Goal: Task Accomplishment & Management: Manage account settings

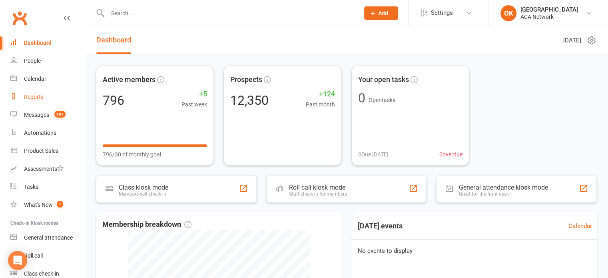
click at [31, 97] on div "Reports" at bounding box center [34, 97] width 20 height 6
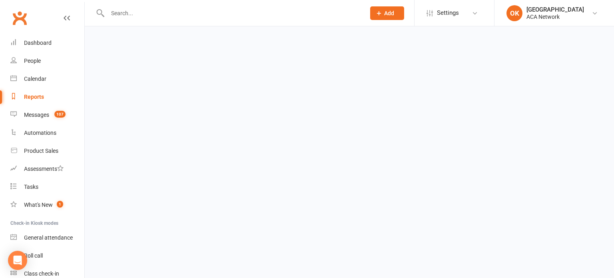
select select "100"
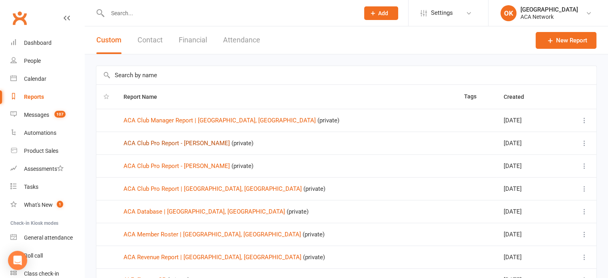
click at [150, 142] on link "ACA Club Pro Report - [PERSON_NAME]" at bounding box center [177, 143] width 106 height 7
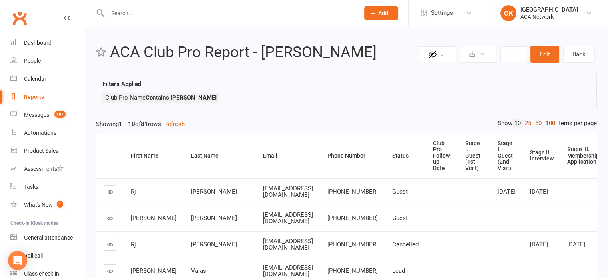
click at [548, 123] on link "100" at bounding box center [551, 123] width 14 height 8
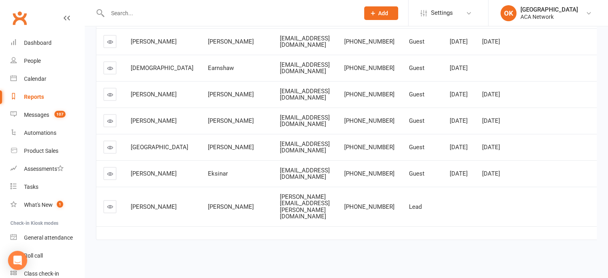
scroll to position [2529, 0]
click at [108, 208] on icon at bounding box center [110, 207] width 6 height 6
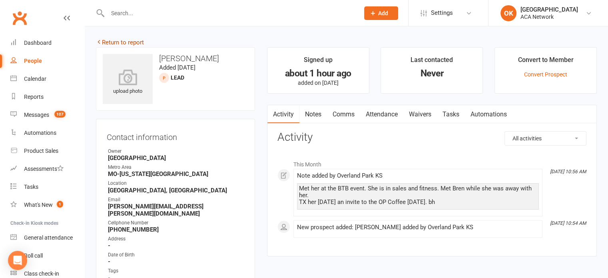
click at [99, 41] on icon at bounding box center [99, 42] width 6 height 6
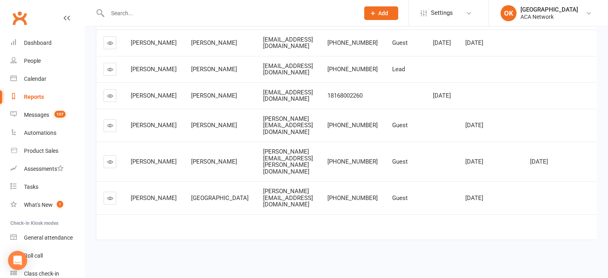
scroll to position [265, 0]
click at [33, 97] on div "Reports" at bounding box center [34, 97] width 20 height 6
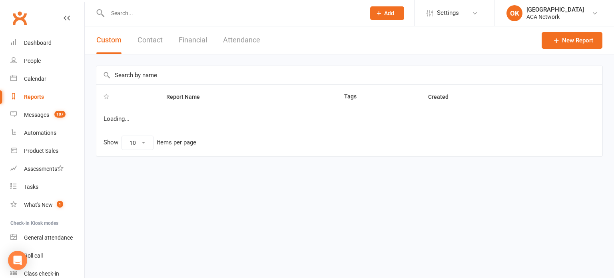
select select "100"
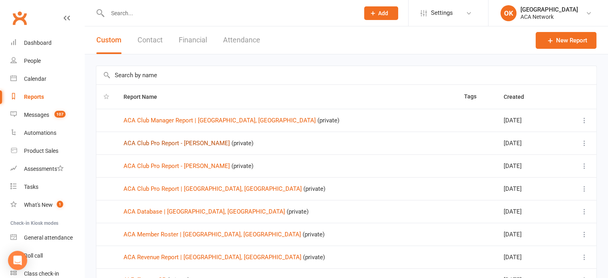
click at [151, 143] on link "ACA Club Pro Report - [PERSON_NAME]" at bounding box center [177, 143] width 106 height 7
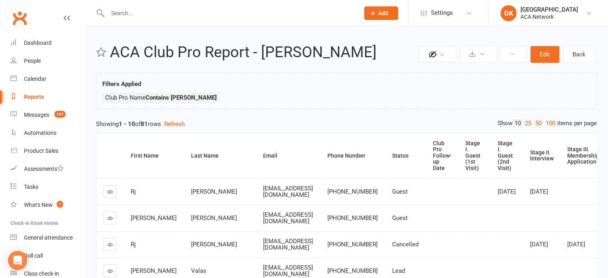
drag, startPoint x: 549, startPoint y: 123, endPoint x: 552, endPoint y: 120, distance: 4.5
click at [552, 120] on link "100" at bounding box center [551, 123] width 14 height 8
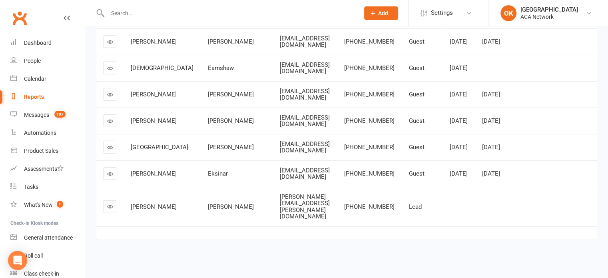
scroll to position [2529, 0]
click at [110, 177] on icon at bounding box center [110, 174] width 6 height 6
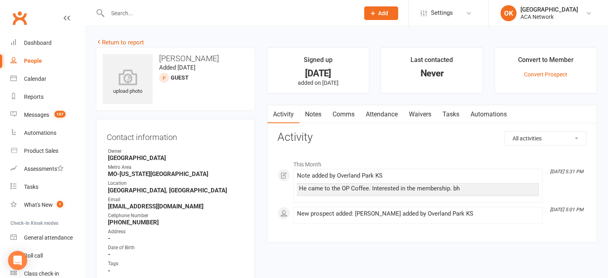
click at [315, 113] on link "Notes" at bounding box center [313, 114] width 28 height 18
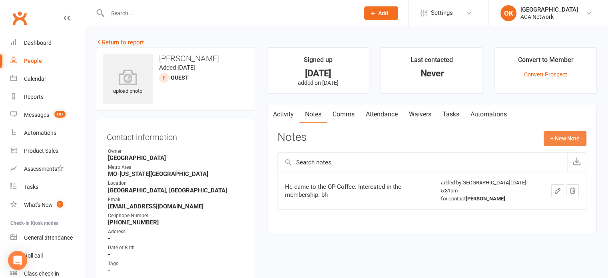
click at [571, 139] on button "+ New Note" at bounding box center [565, 138] width 43 height 14
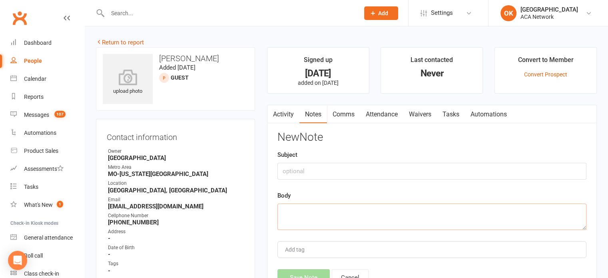
click at [284, 211] on textarea at bounding box center [431, 217] width 309 height 26
type textarea "Called and he is coming [DATE]-dh 9/16"
drag, startPoint x: 294, startPoint y: 273, endPoint x: 299, endPoint y: 271, distance: 5.2
click at [299, 271] on button "Save Note" at bounding box center [303, 277] width 52 height 17
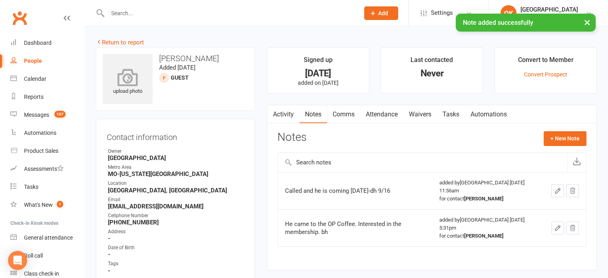
click at [125, 97] on div "upload photo" at bounding box center [128, 79] width 50 height 50
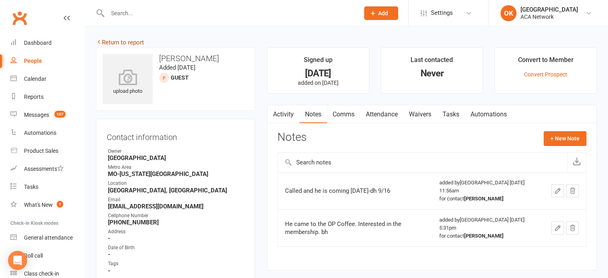
click at [99, 41] on icon at bounding box center [99, 42] width 6 height 6
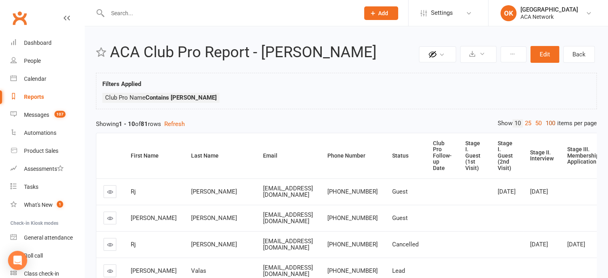
click at [548, 123] on link "100" at bounding box center [551, 123] width 14 height 8
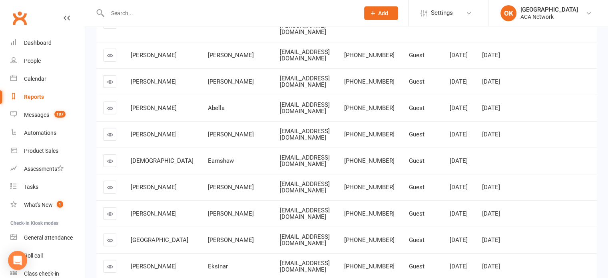
scroll to position [2372, 0]
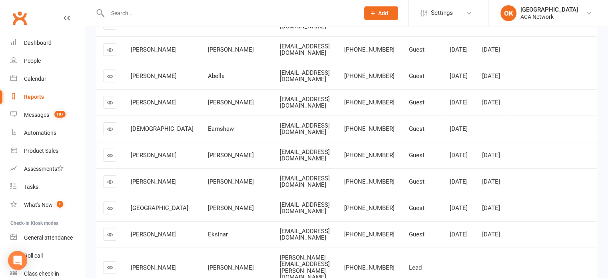
click at [109, 26] on icon at bounding box center [110, 23] width 6 height 6
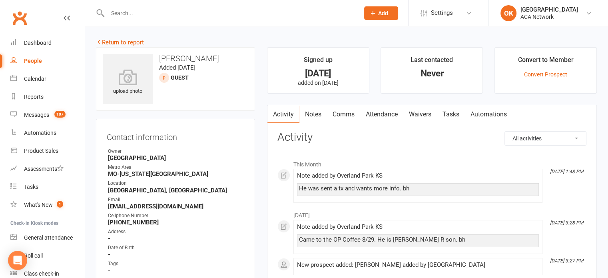
click at [419, 111] on link "Waivers" at bounding box center [420, 114] width 34 height 18
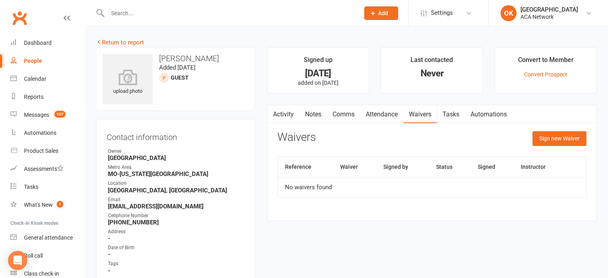
click at [64, 20] on icon at bounding box center [67, 18] width 6 height 6
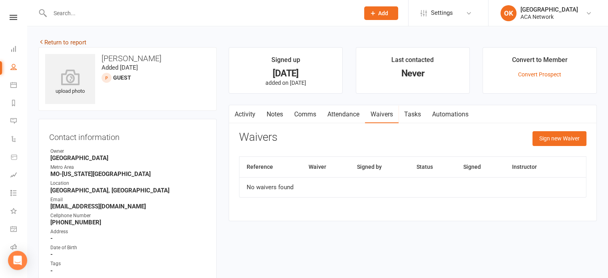
click at [61, 39] on link "Return to report" at bounding box center [62, 42] width 48 height 7
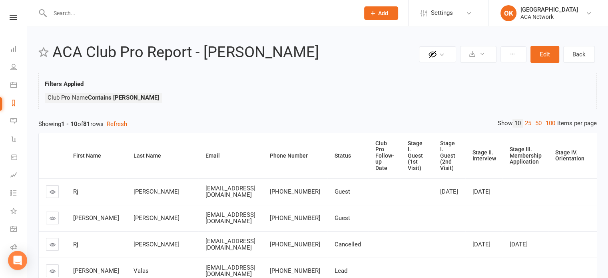
click at [552, 118] on div "Private Report Only visible by me Public Report Visible to everyone Export to C…" at bounding box center [317, 273] width 581 height 494
click at [550, 121] on link "100" at bounding box center [551, 123] width 14 height 8
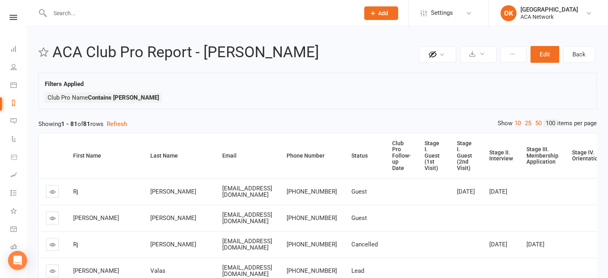
click at [550, 121] on link "100" at bounding box center [551, 123] width 14 height 8
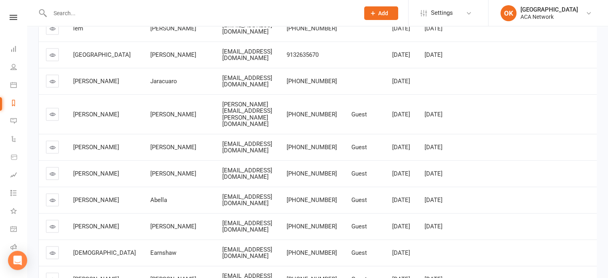
scroll to position [2255, 0]
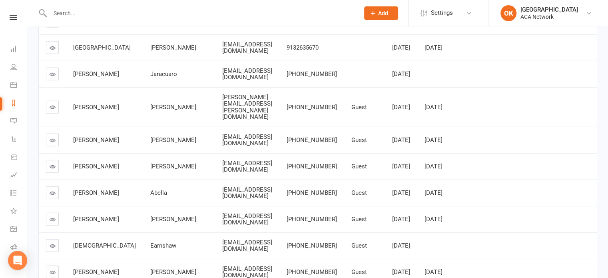
click at [52, 143] on icon at bounding box center [53, 140] width 6 height 6
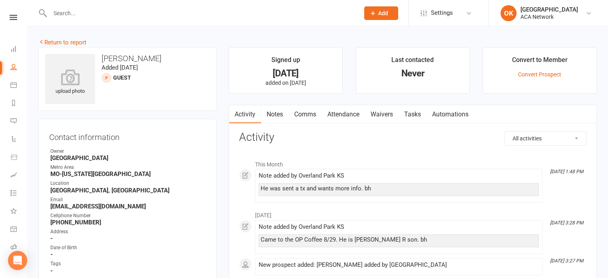
click at [272, 111] on link "Notes" at bounding box center [275, 114] width 28 height 18
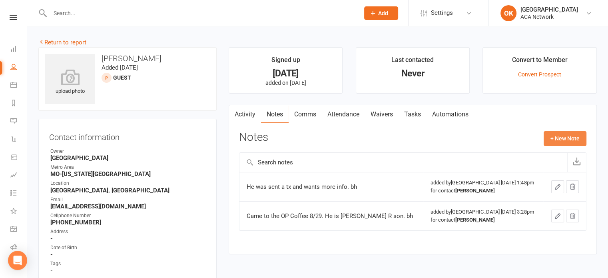
click at [556, 138] on button "+ New Note" at bounding box center [565, 138] width 43 height 14
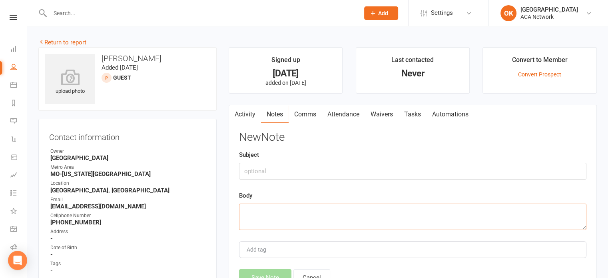
click at [255, 216] on textarea at bounding box center [412, 217] width 347 height 26
type textarea "Spoke with him [DATE][DATE]- dh"
click at [260, 271] on button "Save Note" at bounding box center [265, 277] width 52 height 17
